Goal: Navigation & Orientation: Go to known website

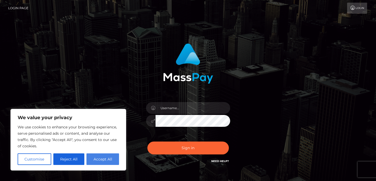
click at [101, 161] on button "Accept All" at bounding box center [102, 159] width 33 height 12
checkbox input "true"
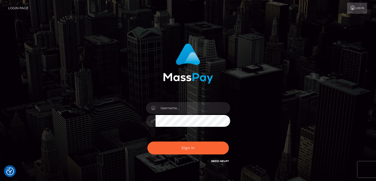
click at [349, 11] on link "Login" at bounding box center [357, 8] width 20 height 11
